Goal: Task Accomplishment & Management: Manage account settings

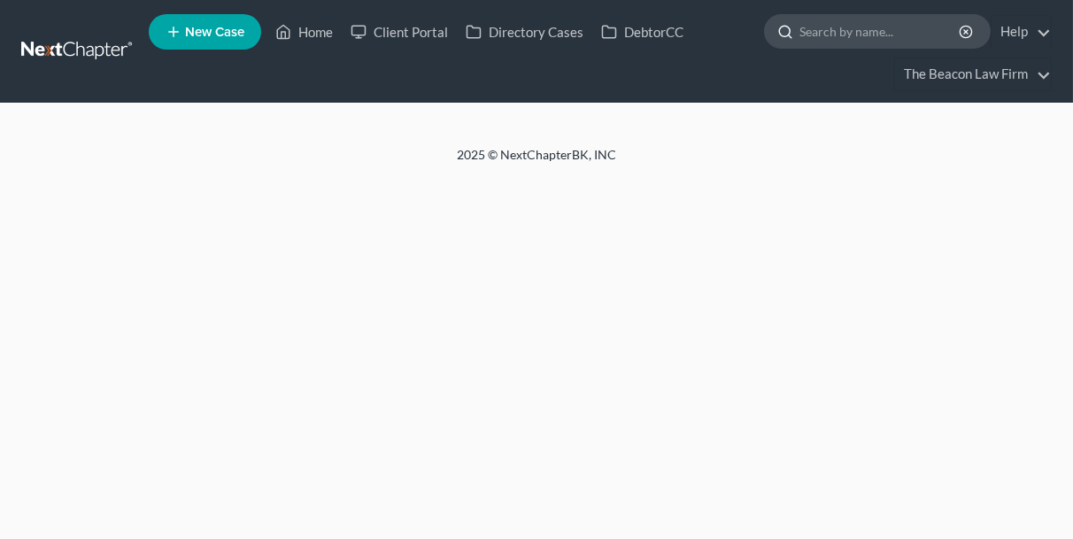
click at [825, 35] on input "search" at bounding box center [881, 31] width 162 height 33
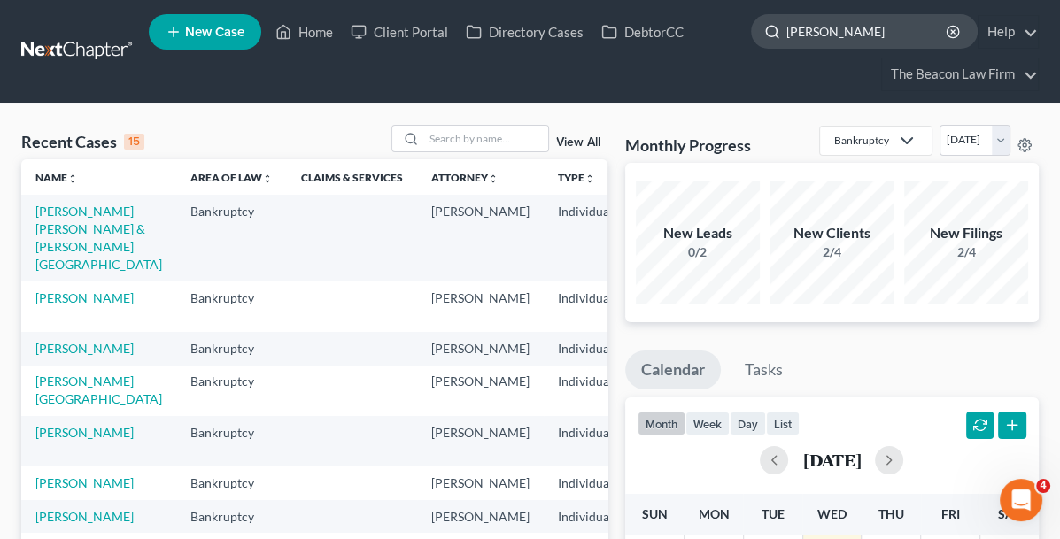
type input "[PERSON_NAME]"
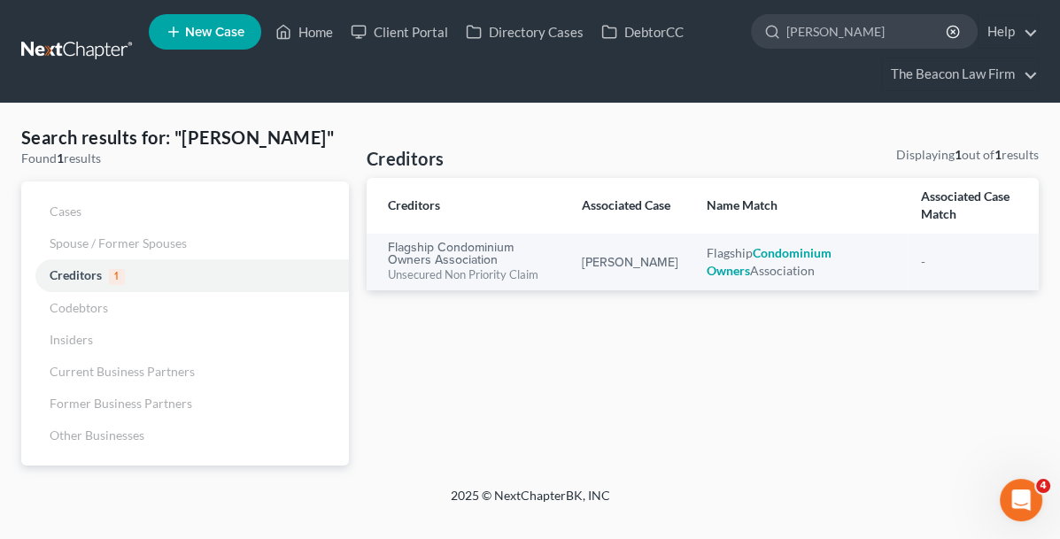
drag, startPoint x: 859, startPoint y: 37, endPoint x: 732, endPoint y: 37, distance: 127.5
click at [732, 37] on ul "New Case Home Client Portal Directory Cases DebtorCC [PERSON_NAME] - No Result …" at bounding box center [594, 51] width 890 height 85
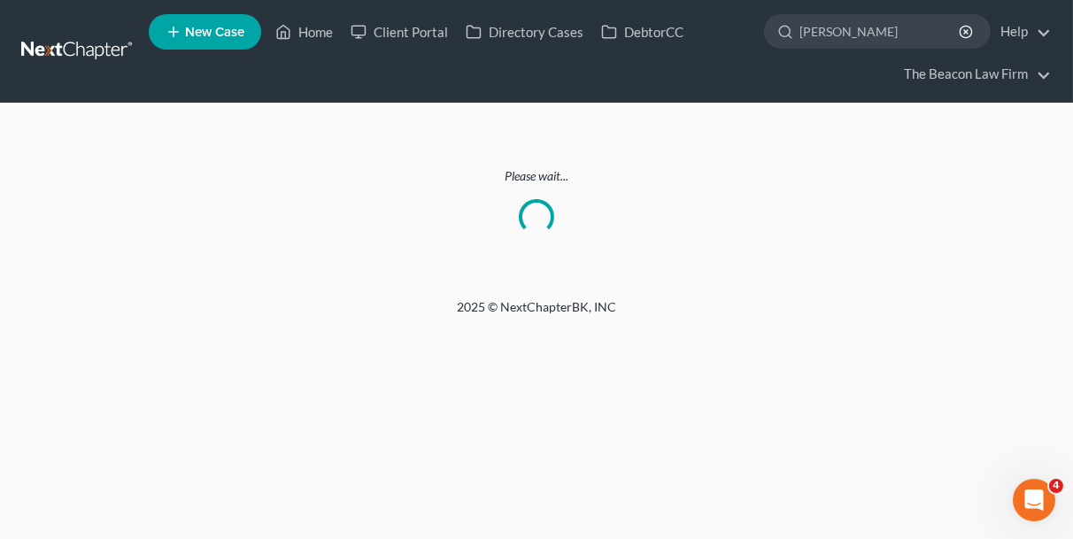
type input "[PERSON_NAME]"
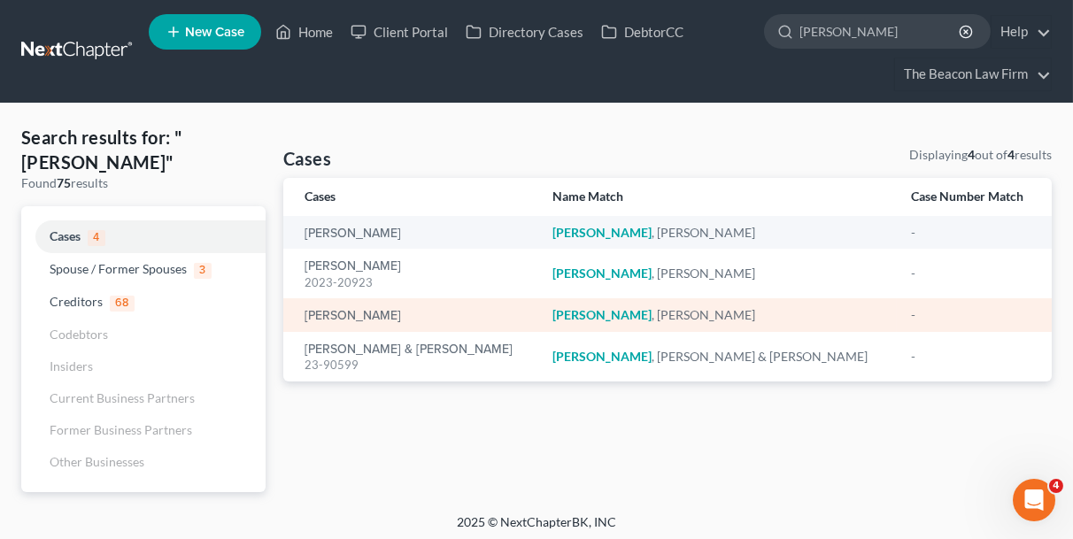
click at [362, 306] on div "[PERSON_NAME]" at bounding box center [415, 315] width 220 height 18
drag, startPoint x: 362, startPoint y: 306, endPoint x: 355, endPoint y: 314, distance: 10.7
click at [355, 313] on link "[PERSON_NAME]" at bounding box center [353, 316] width 97 height 12
click at [355, 314] on link "[PERSON_NAME]" at bounding box center [353, 316] width 97 height 12
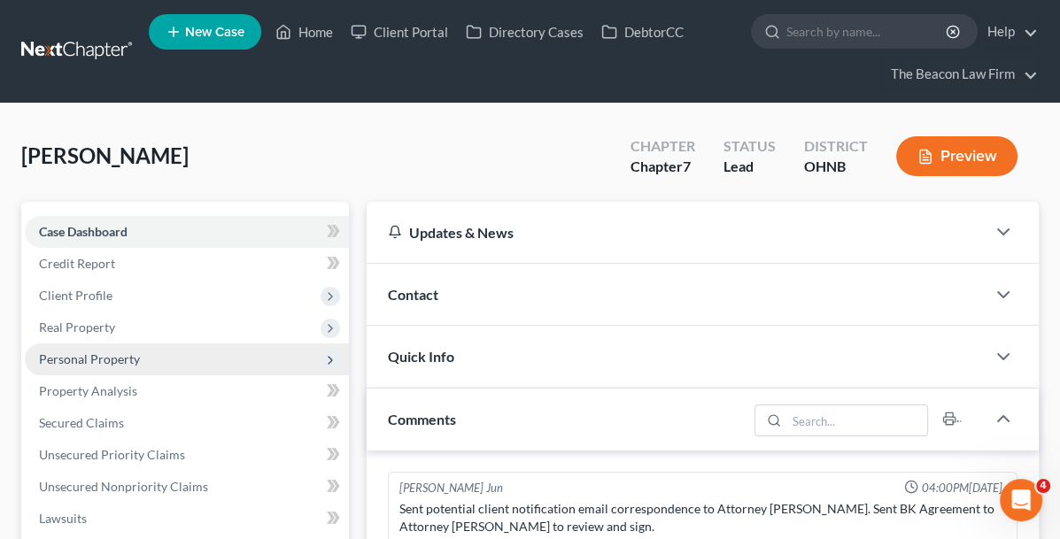
scroll to position [443, 0]
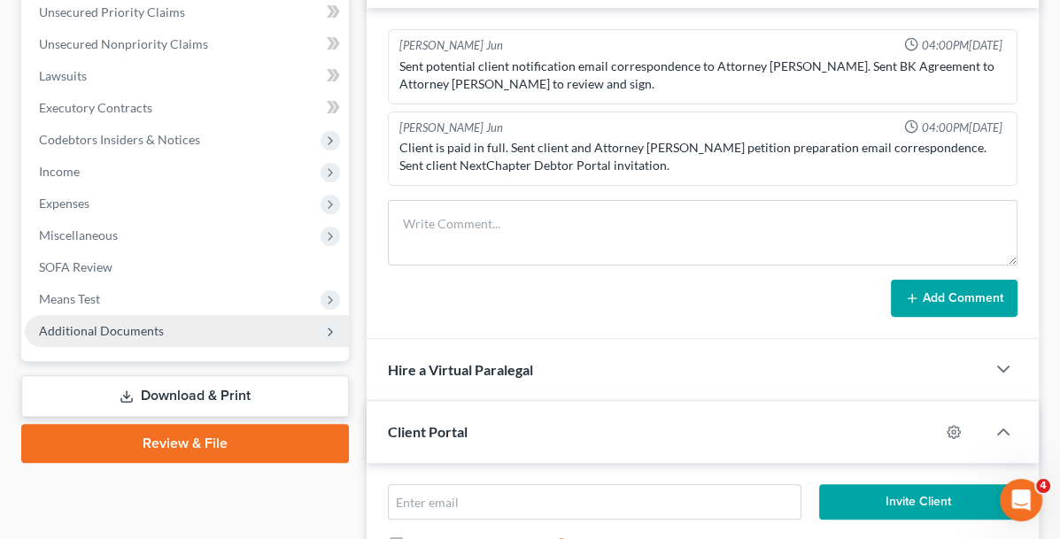
click at [130, 323] on span "Additional Documents" at bounding box center [101, 330] width 125 height 15
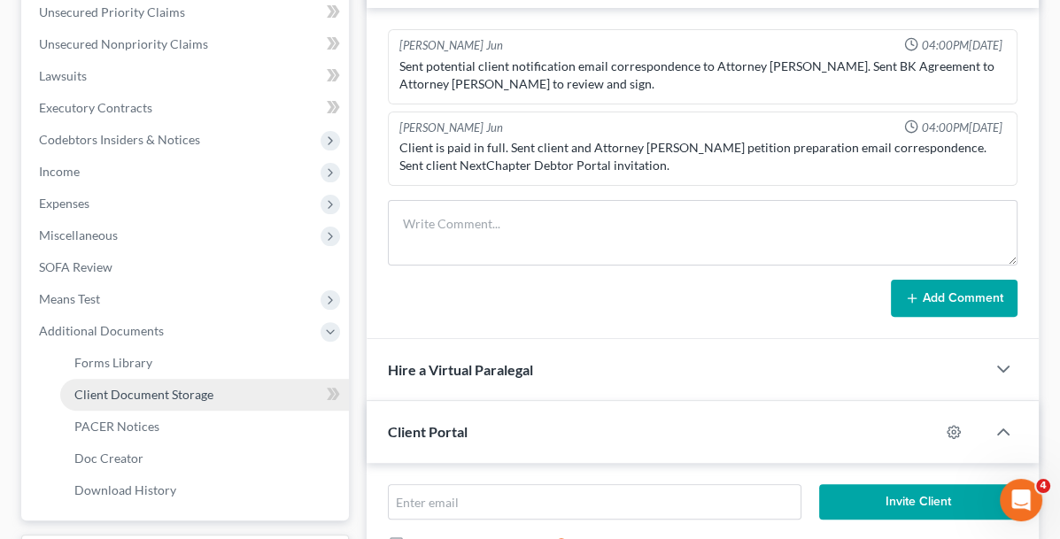
click at [139, 392] on span "Client Document Storage" at bounding box center [143, 394] width 139 height 15
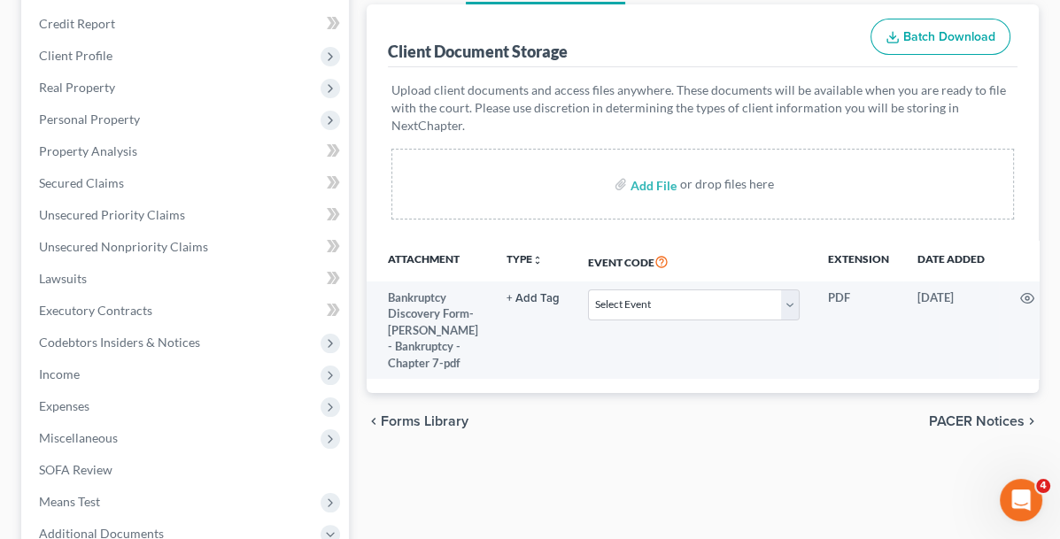
scroll to position [266, 0]
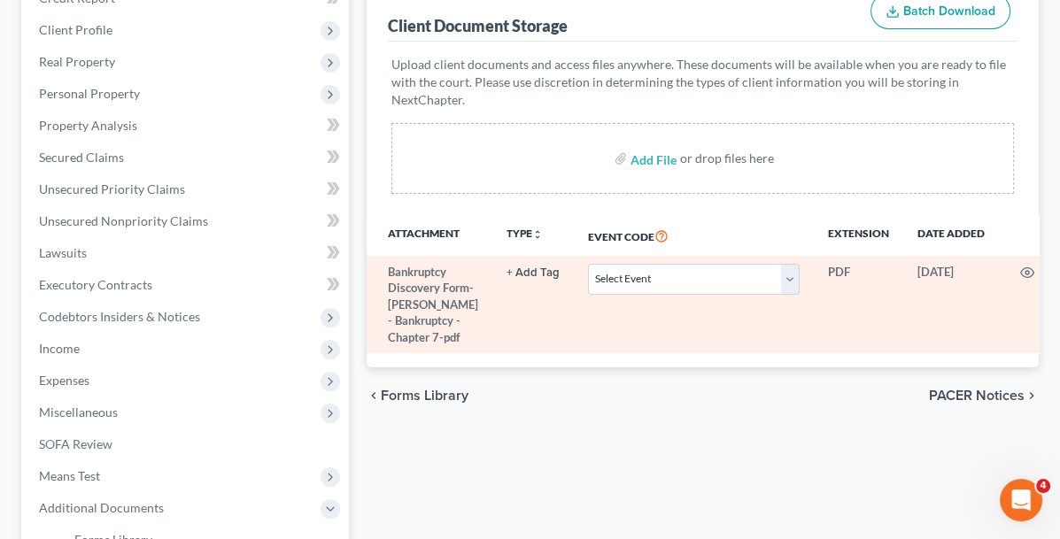
click at [1049, 266] on icon at bounding box center [1056, 273] width 14 height 14
